Goal: Transaction & Acquisition: Obtain resource

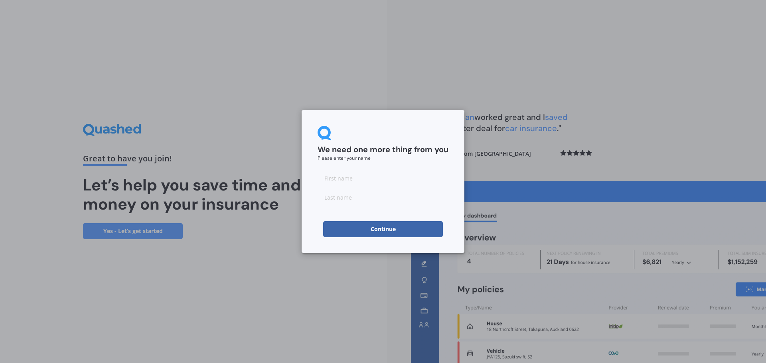
click at [377, 174] on input at bounding box center [383, 178] width 131 height 16
type input "Joshua"
type input "Fong"
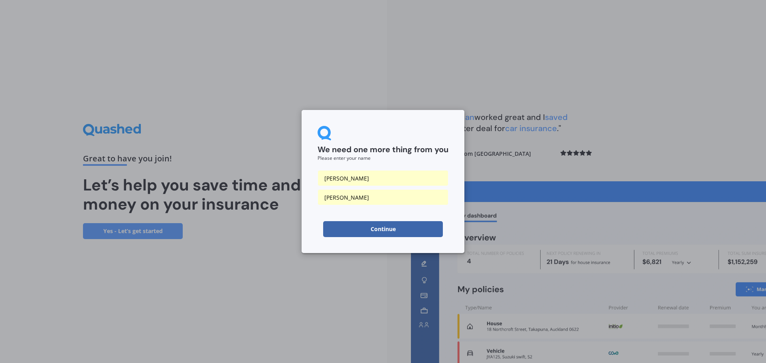
click at [383, 231] on button "Continue" at bounding box center [383, 229] width 120 height 16
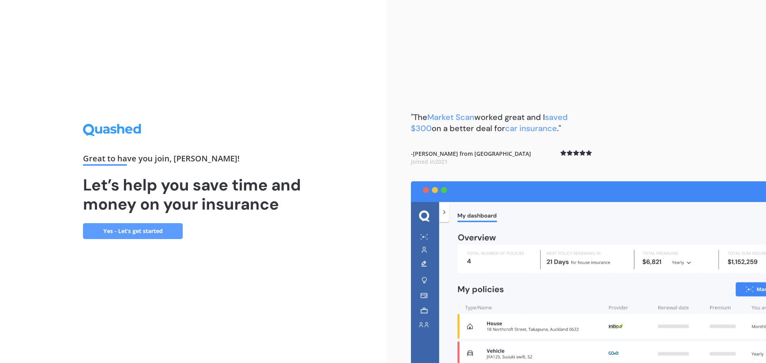
click at [147, 236] on link "Yes - Let’s get started" at bounding box center [133, 231] width 100 height 16
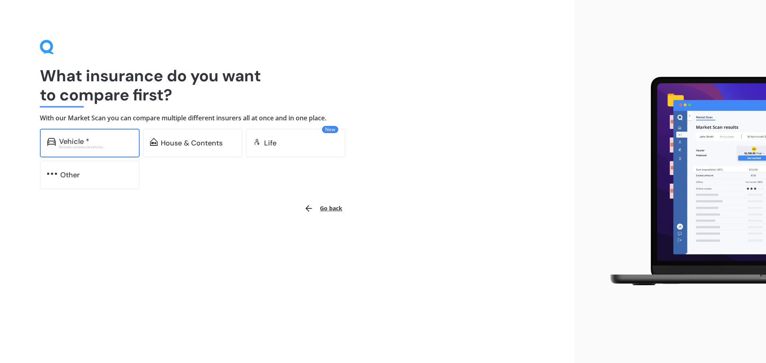
click at [96, 138] on div "Vehicle *" at bounding box center [95, 142] width 73 height 8
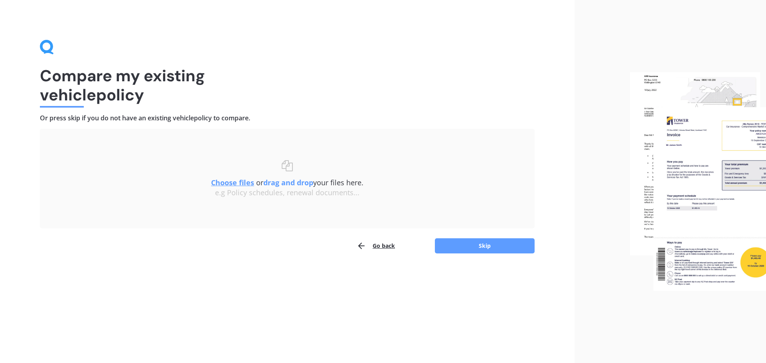
click at [233, 185] on u "Choose files" at bounding box center [232, 183] width 43 height 10
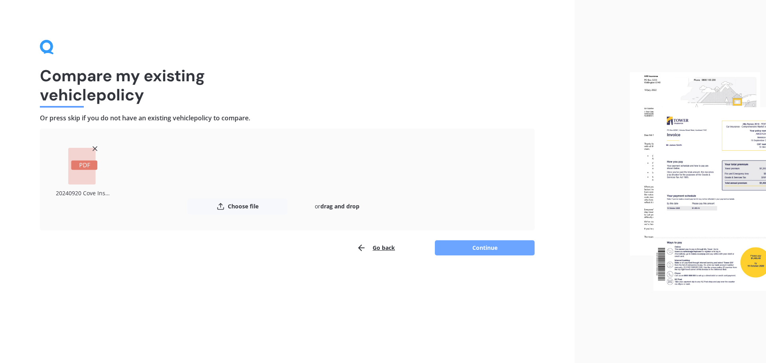
click at [482, 252] on button "Continue" at bounding box center [485, 248] width 100 height 15
